Goal: Check status: Check status

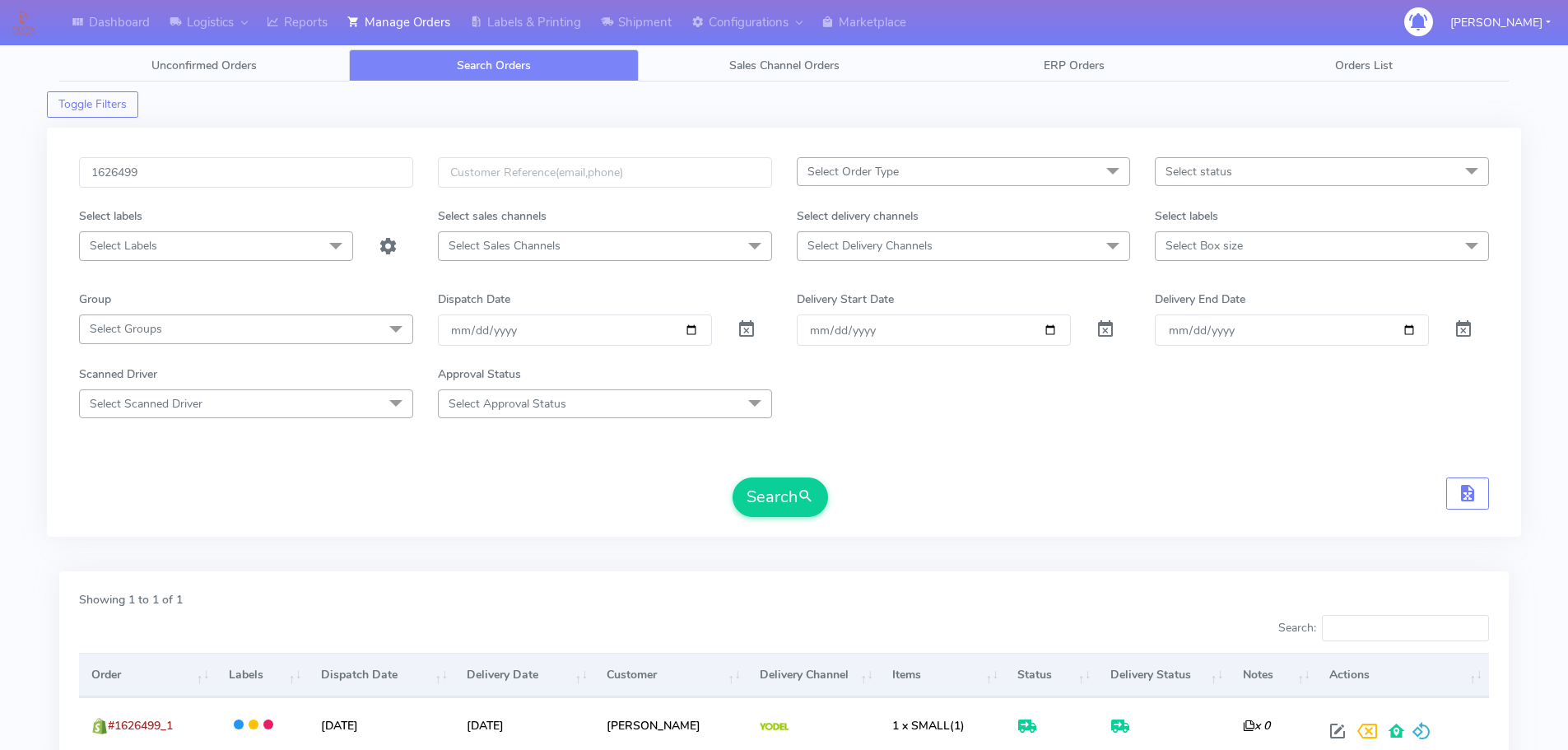
click at [372, 166] on input "1626499" at bounding box center [246, 172] width 335 height 31
type input "1626432"
click at [732, 478] on button "Search" at bounding box center [780, 497] width 96 height 39
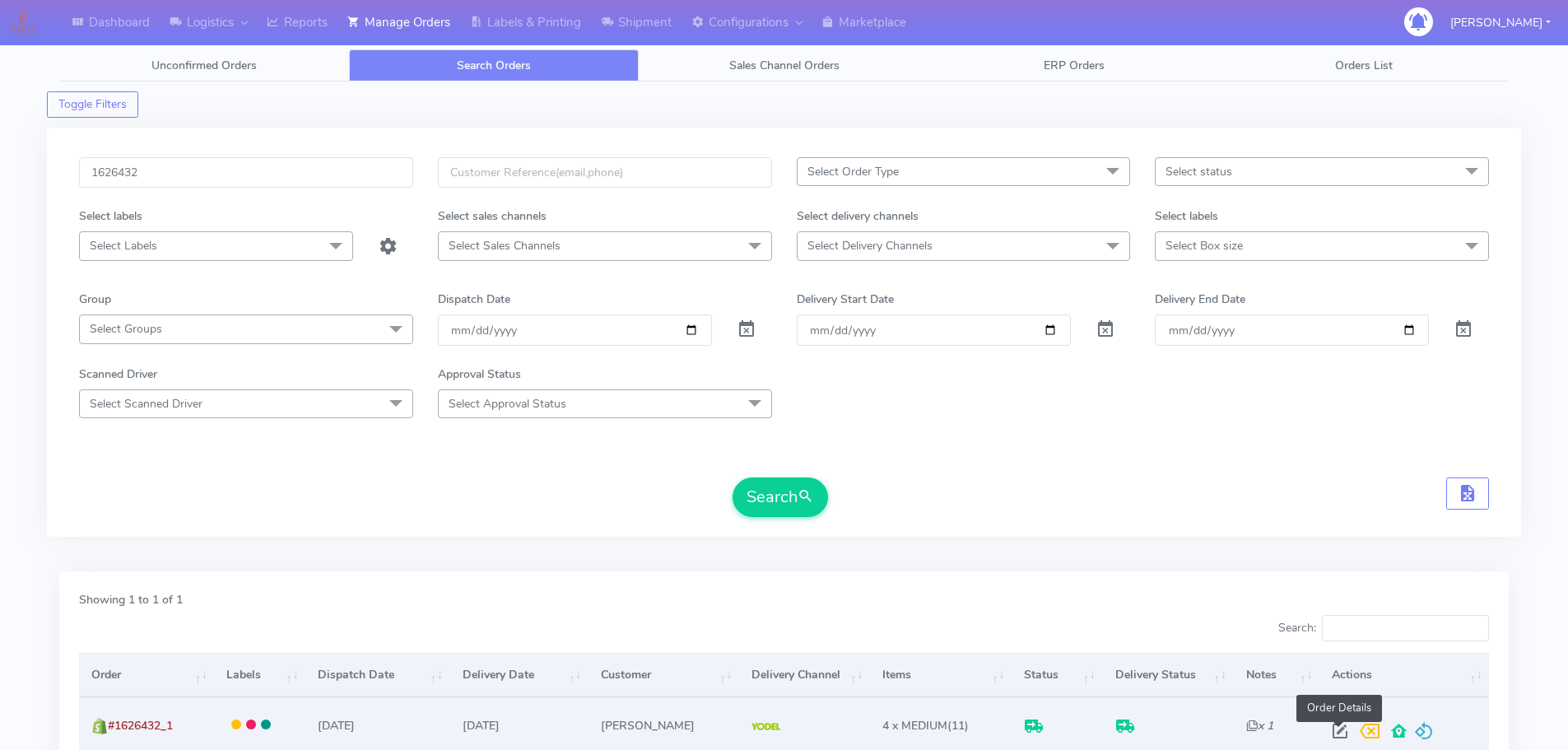
click at [1340, 733] on span at bounding box center [1340, 735] width 30 height 16
select select "5"
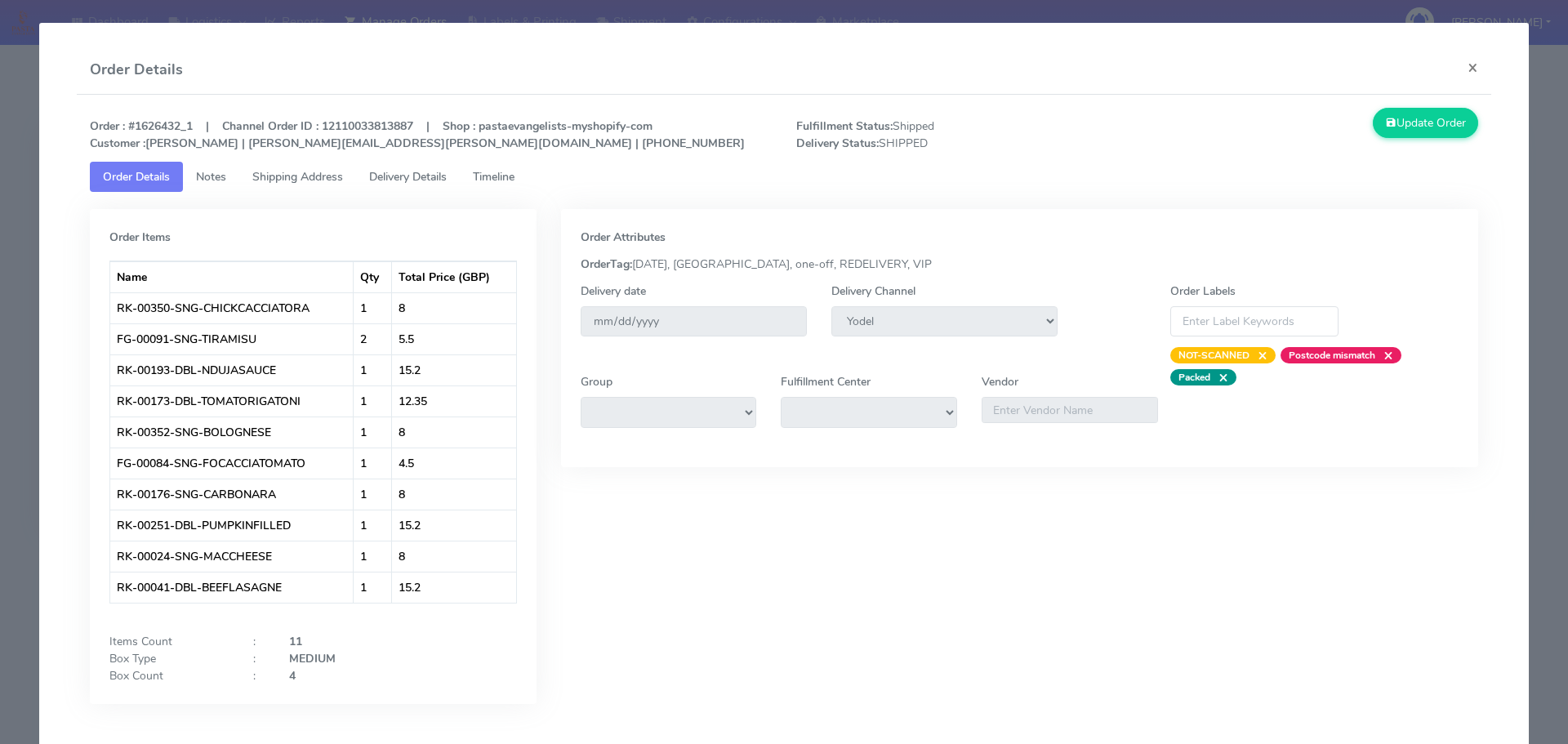
click at [447, 181] on span "Delivery Details" at bounding box center [407, 177] width 77 height 16
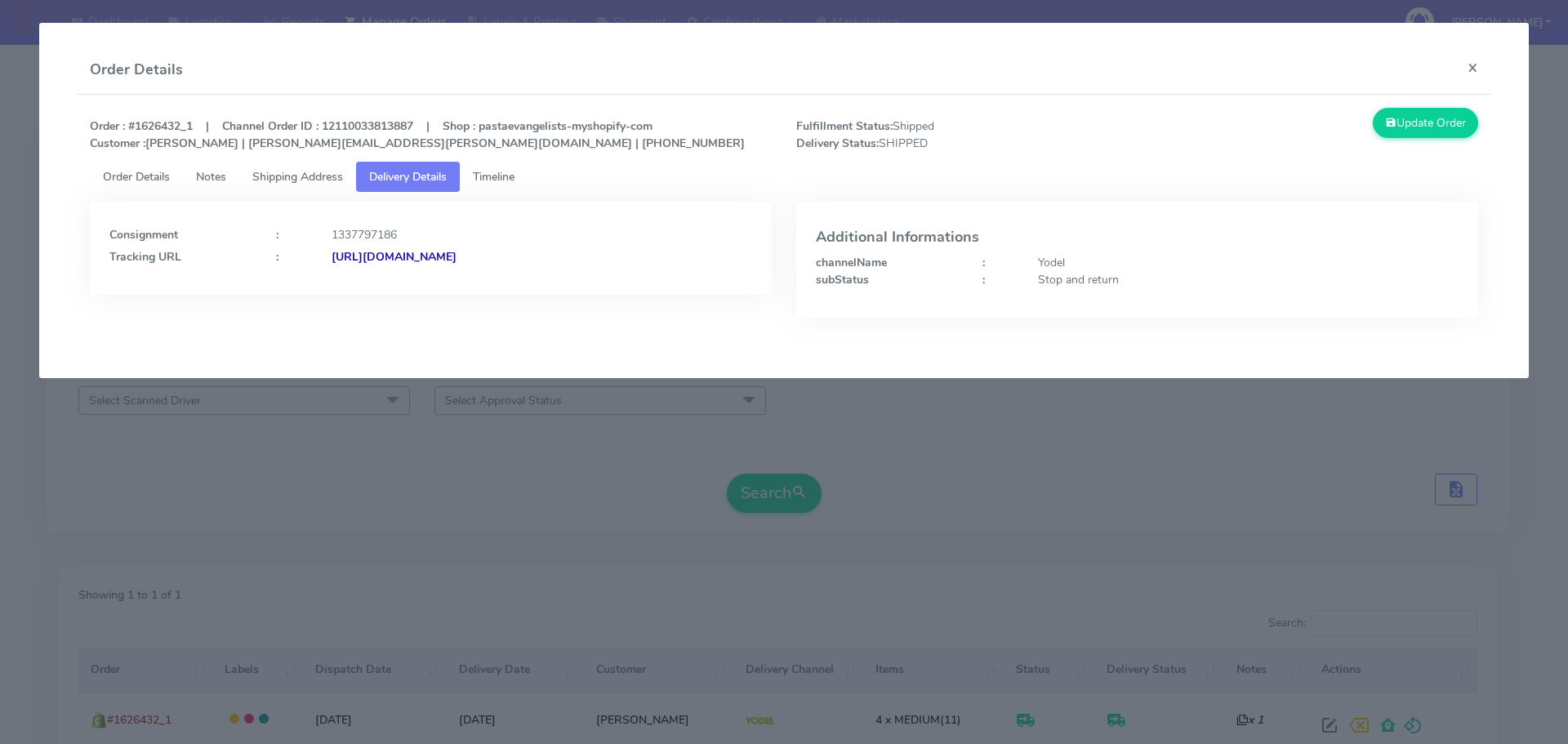
drag, startPoint x: 683, startPoint y: 282, endPoint x: 509, endPoint y: 287, distance: 174.1
click at [509, 287] on div "Consignment : 1337797186 Tracking URL : [URL][DOMAIN_NAME]" at bounding box center [431, 248] width 682 height 93
copy strong "JJD0002249960902206"
click at [1072, 267] on div "Yodel" at bounding box center [1249, 262] width 446 height 18
click at [1072, 274] on div "Stop and return" at bounding box center [1249, 280] width 446 height 18
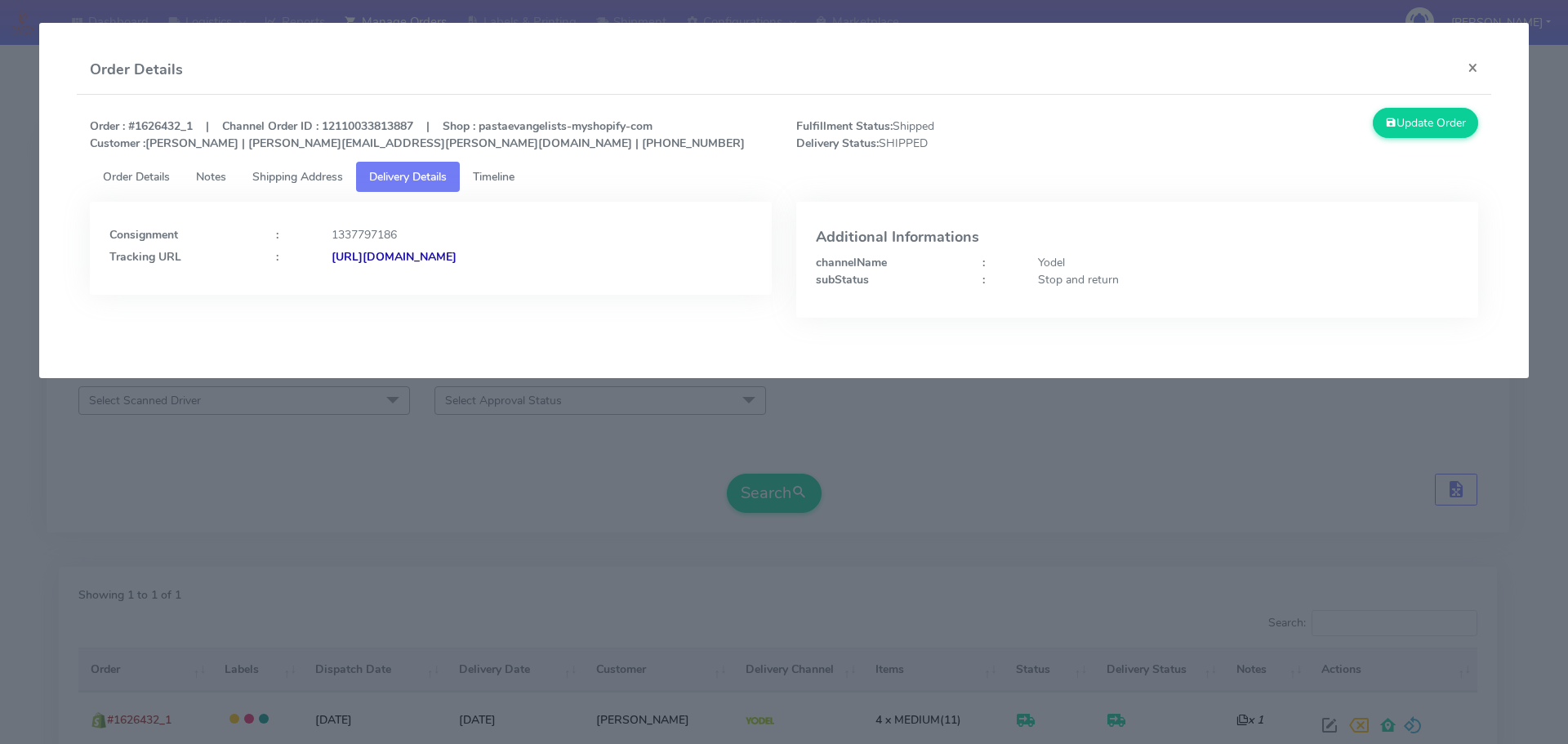
click at [1072, 274] on div "Stop and return" at bounding box center [1249, 280] width 446 height 18
copy div "and"
click at [1086, 288] on div "Additional Informations channelName : Yodel subStatus : Stop and return" at bounding box center [1137, 259] width 682 height 116
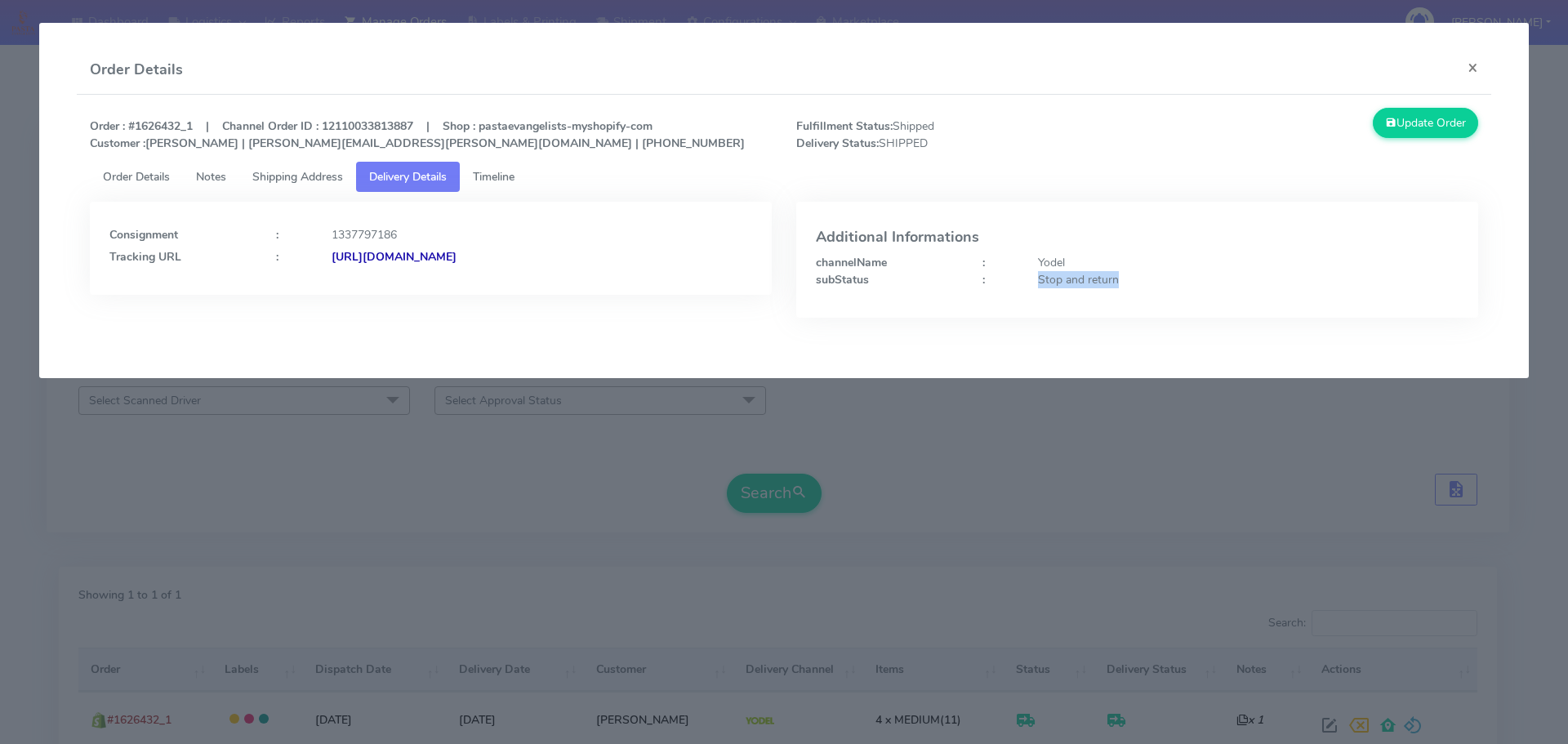
click at [1086, 288] on div "Additional Informations channelName : Yodel subStatus : Stop and return" at bounding box center [1137, 259] width 682 height 116
copy div "Stop and return"
click at [674, 502] on modal-container "Order Details × Order : #1626432_1 | Channel Order ID : 12110033813887 | Shop :…" at bounding box center [784, 372] width 1568 height 744
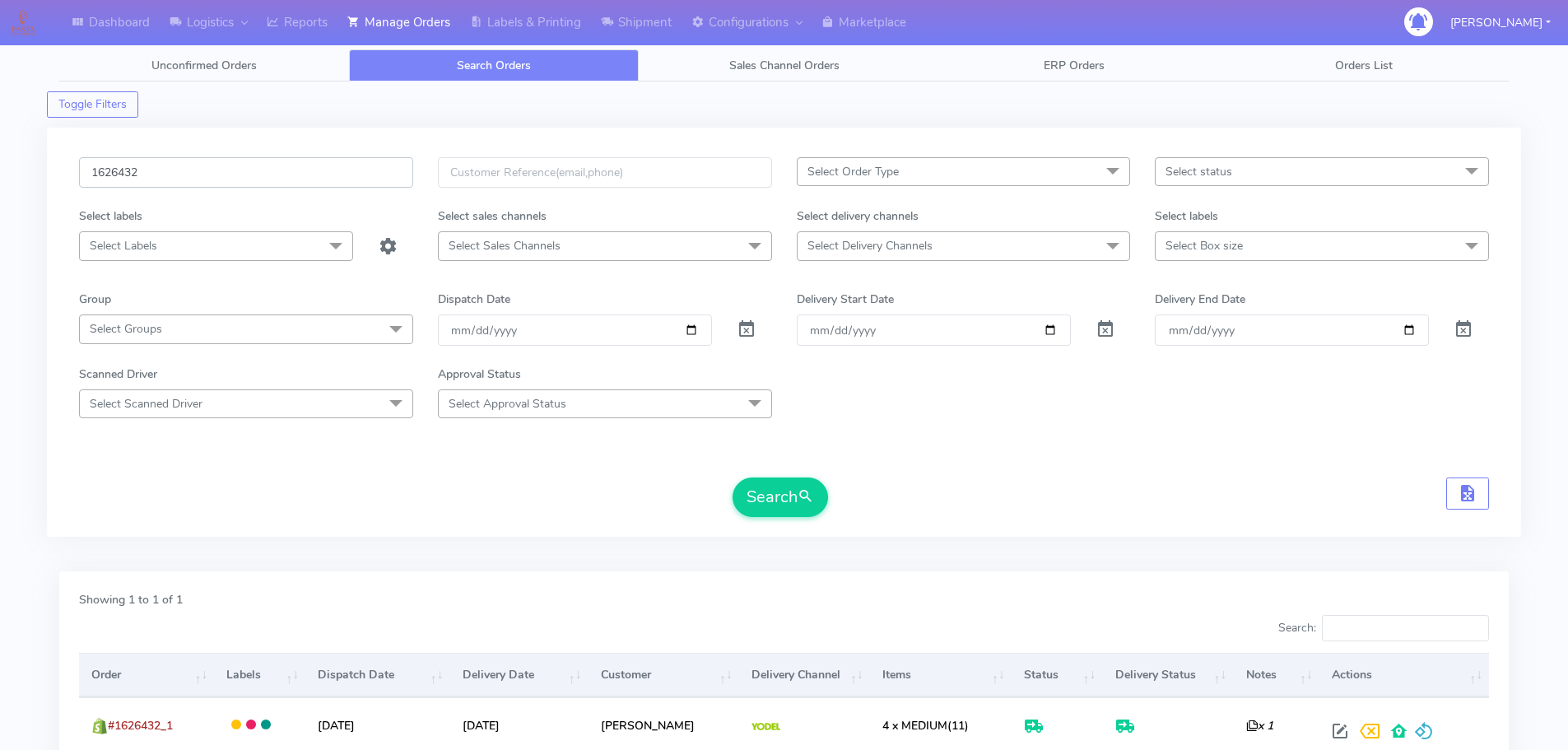
click at [355, 173] on input "1626432" at bounding box center [246, 172] width 335 height 31
paste input "527"
type input "1626527"
click at [732, 478] on button "Search" at bounding box center [780, 497] width 96 height 39
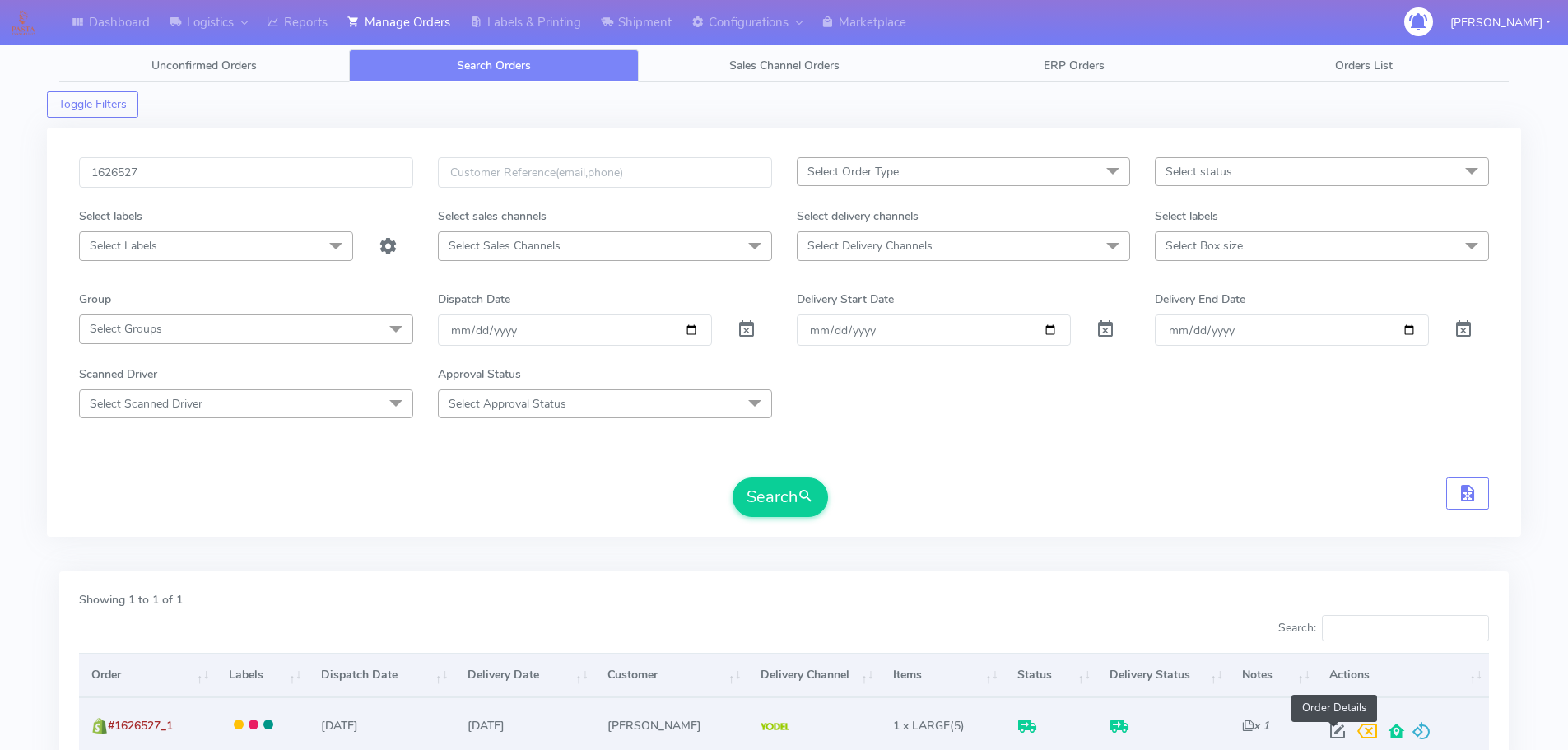
click at [1335, 728] on span at bounding box center [1337, 735] width 30 height 16
select select "5"
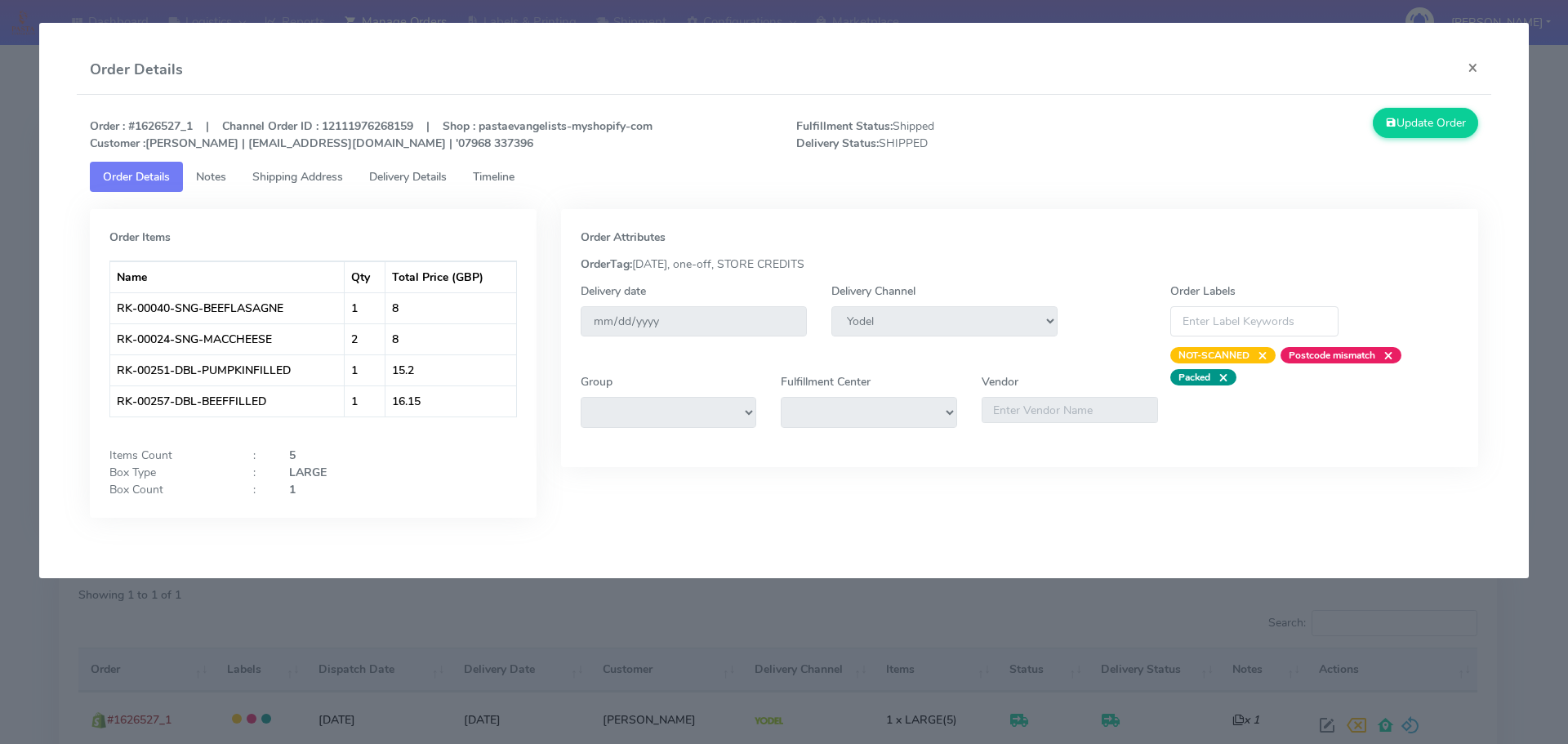
click at [431, 172] on span "Delivery Details" at bounding box center [407, 177] width 77 height 16
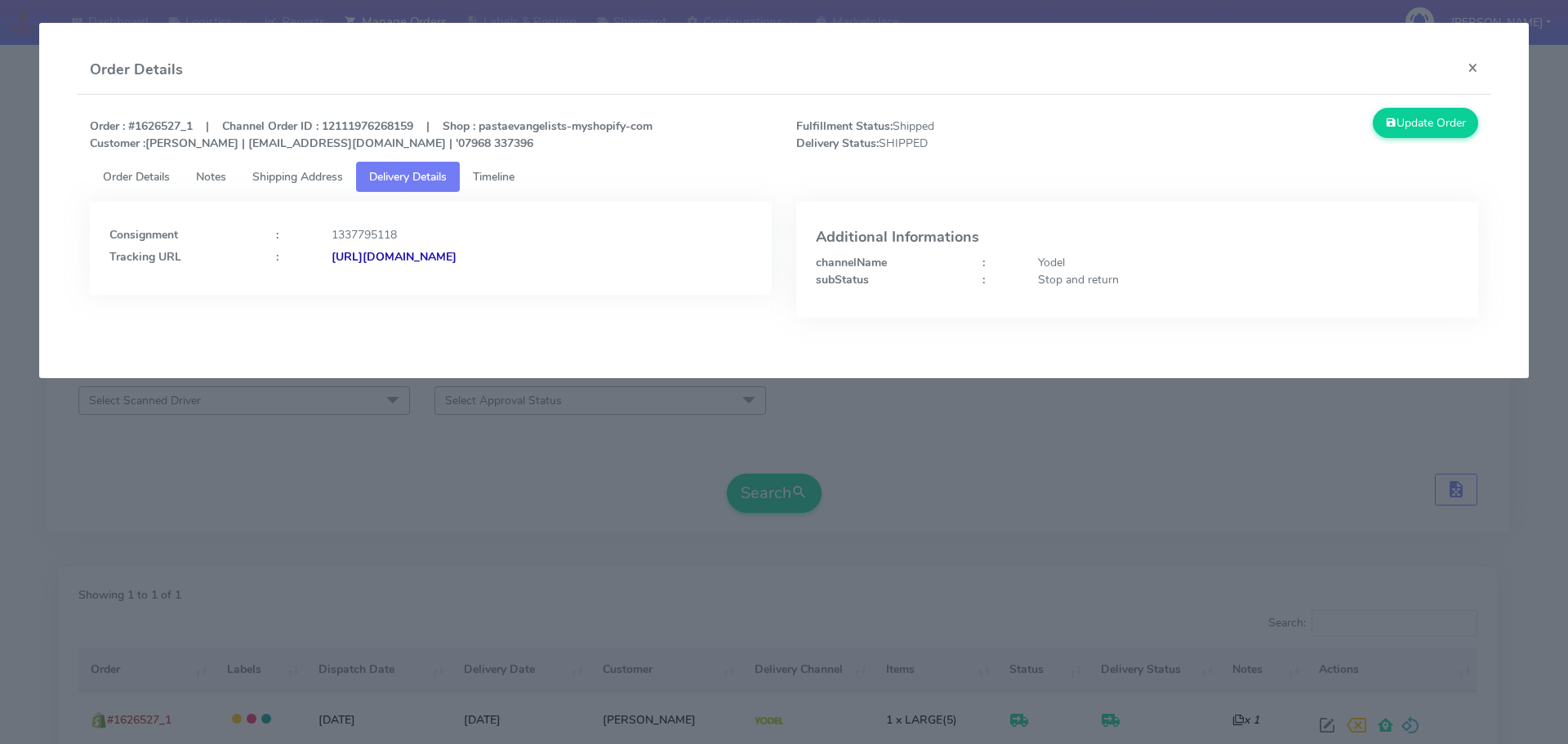
drag, startPoint x: 691, startPoint y: 283, endPoint x: 507, endPoint y: 281, distance: 184.0
click at [507, 281] on div "Consignment : 1337795118 Tracking URL : [URL][DOMAIN_NAME]" at bounding box center [431, 248] width 682 height 93
copy strong "JJD0002249960902170"
click at [329, 378] on modal-container "Order Details × Order : #1626527_1 | Channel Order ID : 12111976268159 | Shop :…" at bounding box center [784, 372] width 1568 height 744
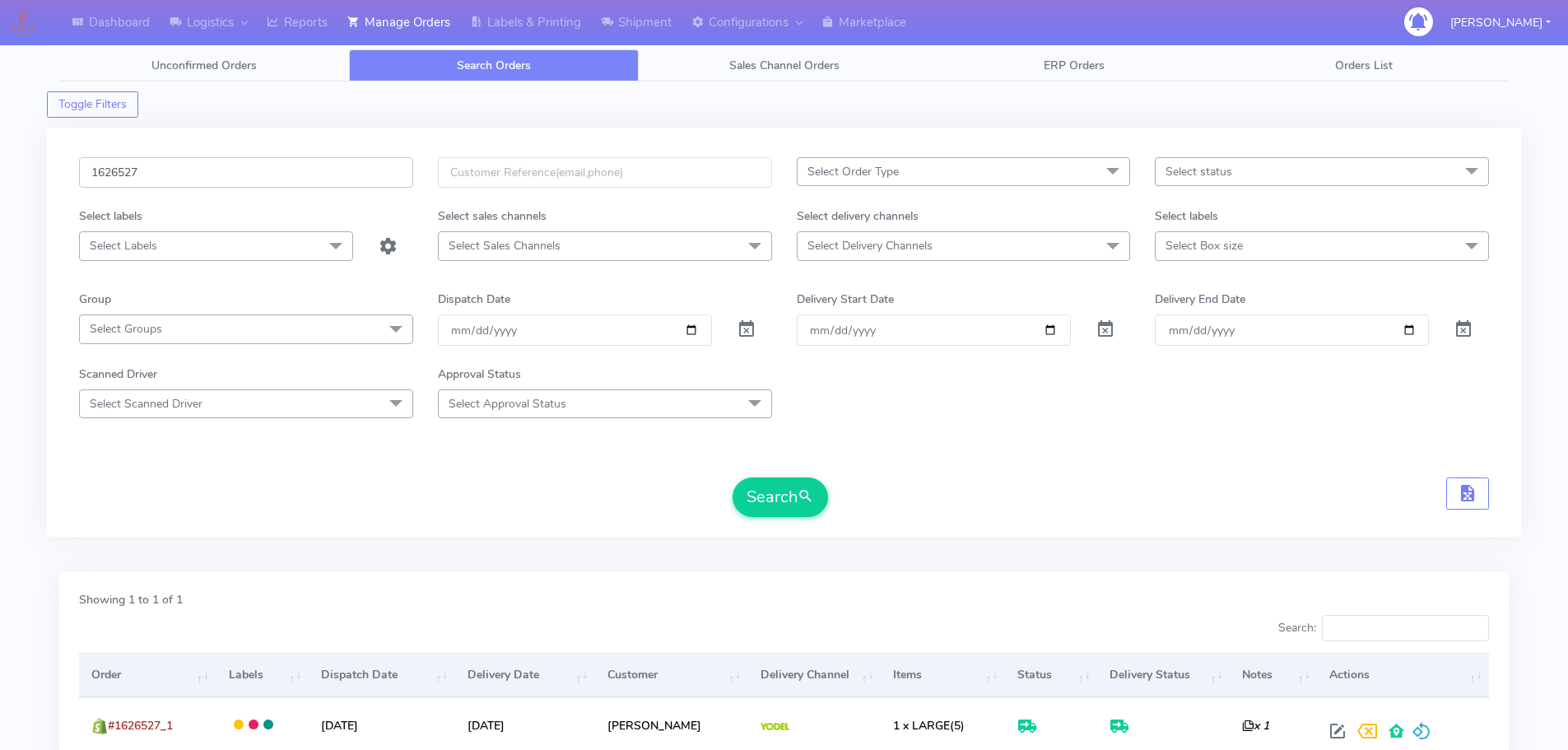
click at [329, 170] on input "1626527" at bounding box center [246, 172] width 335 height 31
paste input "352"
type input "1626352"
click at [732, 478] on button "Search" at bounding box center [780, 497] width 96 height 39
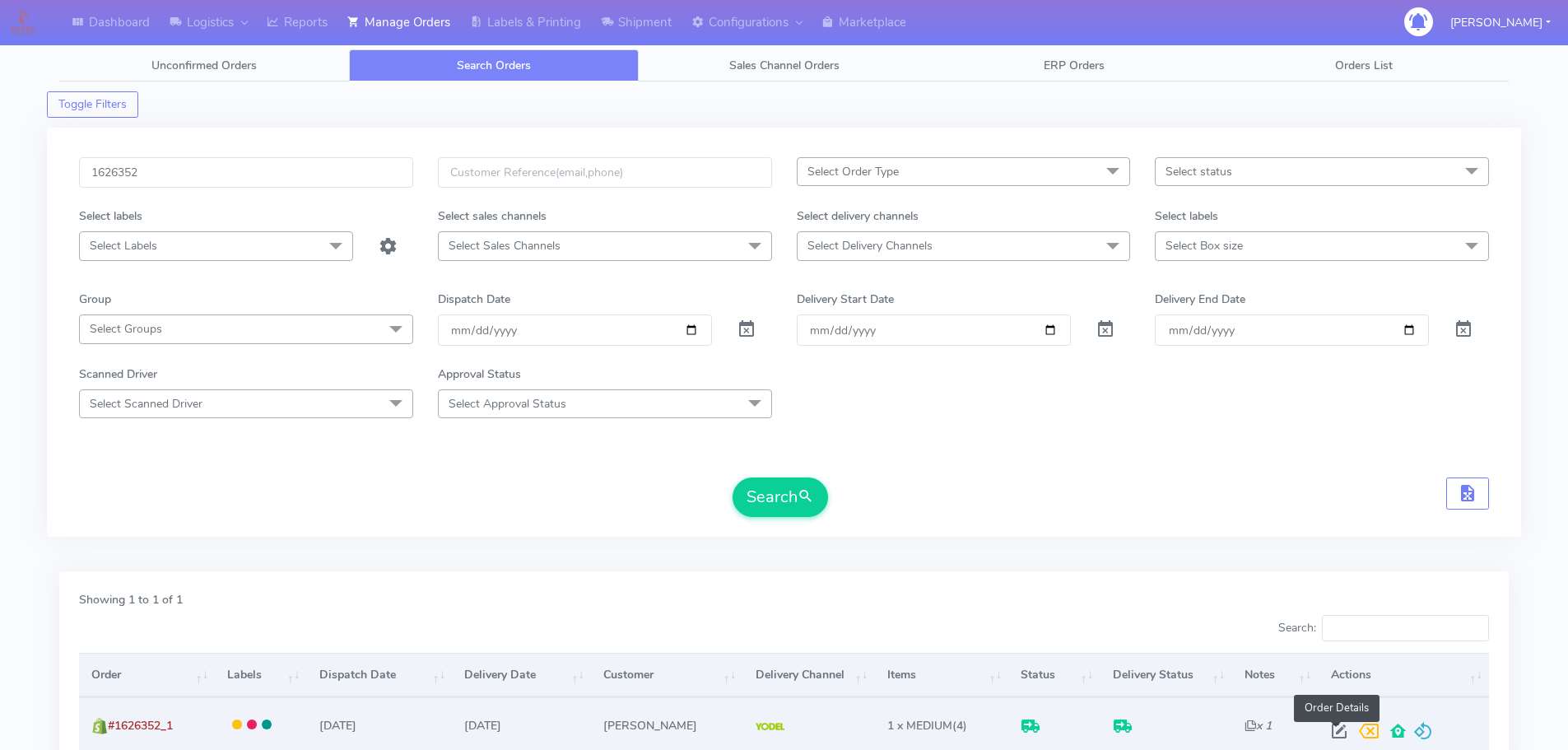
click at [1337, 730] on span at bounding box center [1339, 735] width 30 height 16
select select "5"
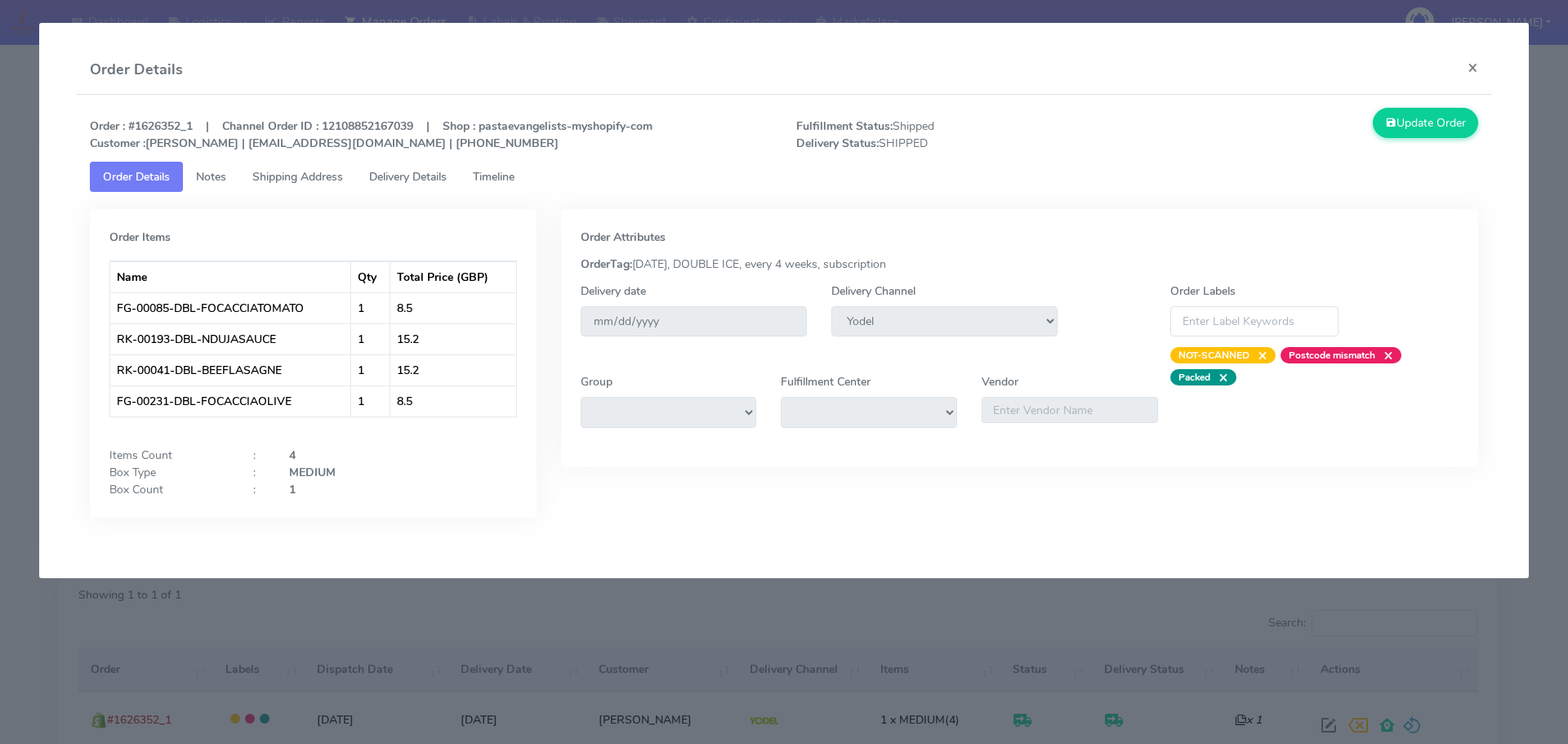
click at [429, 177] on span "Delivery Details" at bounding box center [407, 177] width 77 height 16
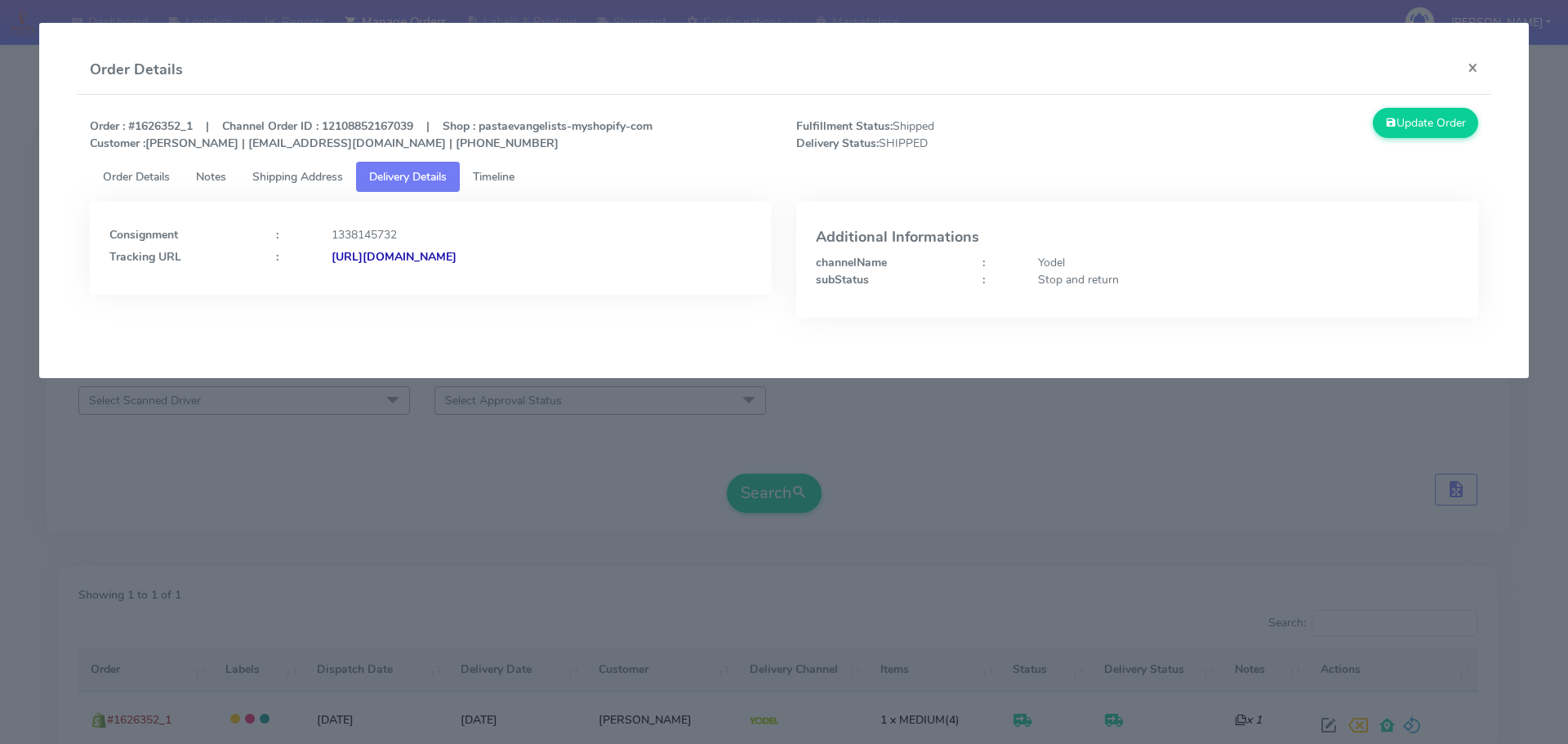
drag, startPoint x: 705, startPoint y: 290, endPoint x: 508, endPoint y: 288, distance: 197.0
click at [508, 288] on div "Consignment : 1338145732 Tracking URL : [URL][DOMAIN_NAME]" at bounding box center [431, 248] width 682 height 93
copy strong "JJD0002249960902312"
